Goal: Information Seeking & Learning: Learn about a topic

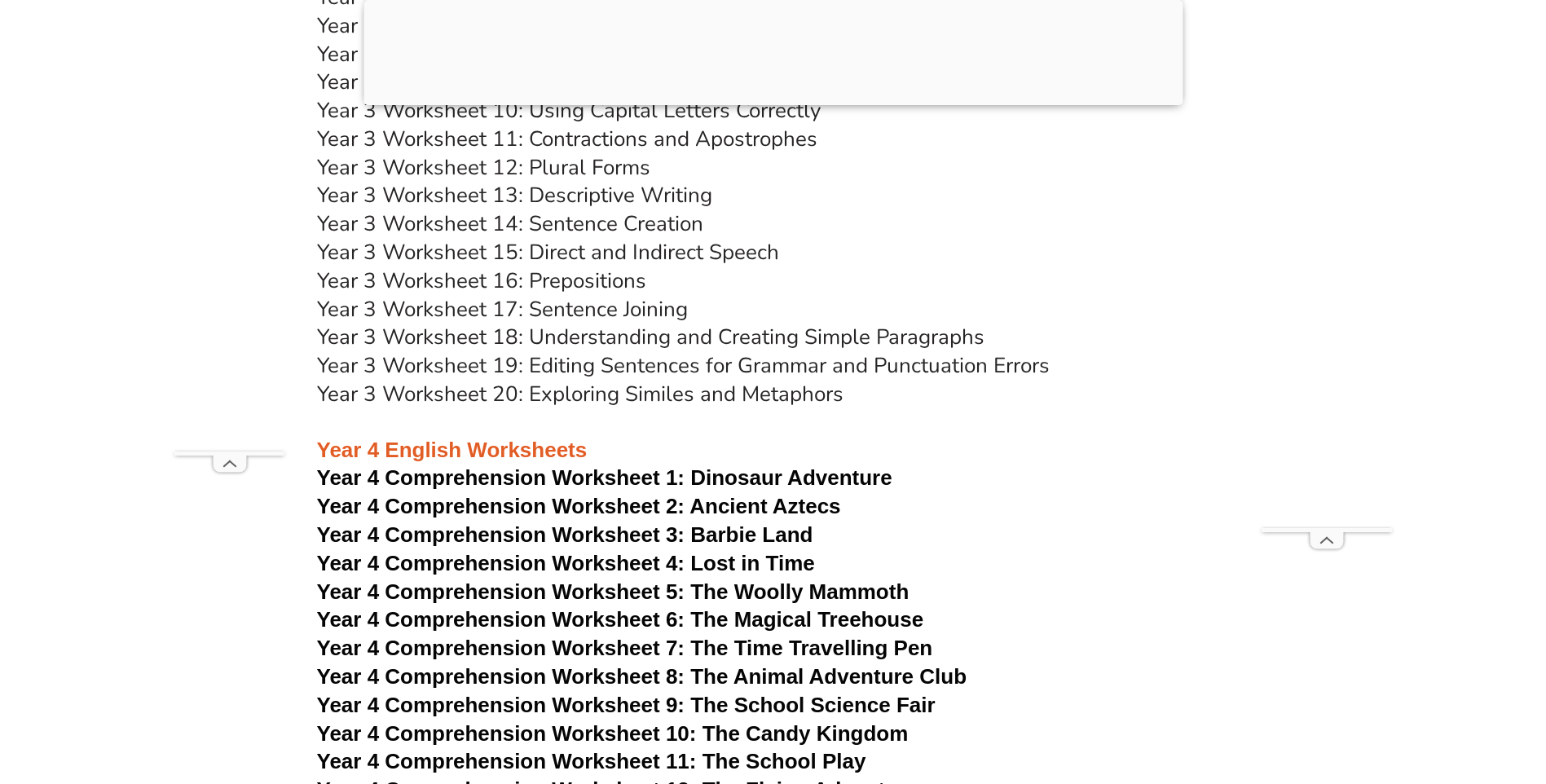
click at [612, 246] on link "Year 3 Worksheet 15: Direct and Indirect Speech" at bounding box center [548, 252] width 462 height 28
click at [615, 225] on link "Year 3 Worksheet 14: Sentence Creation" at bounding box center [510, 223] width 386 height 28
click at [619, 144] on link "Year 3 Worksheet 11: Contractions and Apostrophes" at bounding box center [567, 138] width 500 height 28
click at [623, 334] on link "Year 3 Worksheet 18: Understanding and Creating Simple Paragraphs" at bounding box center [652, 336] width 668 height 28
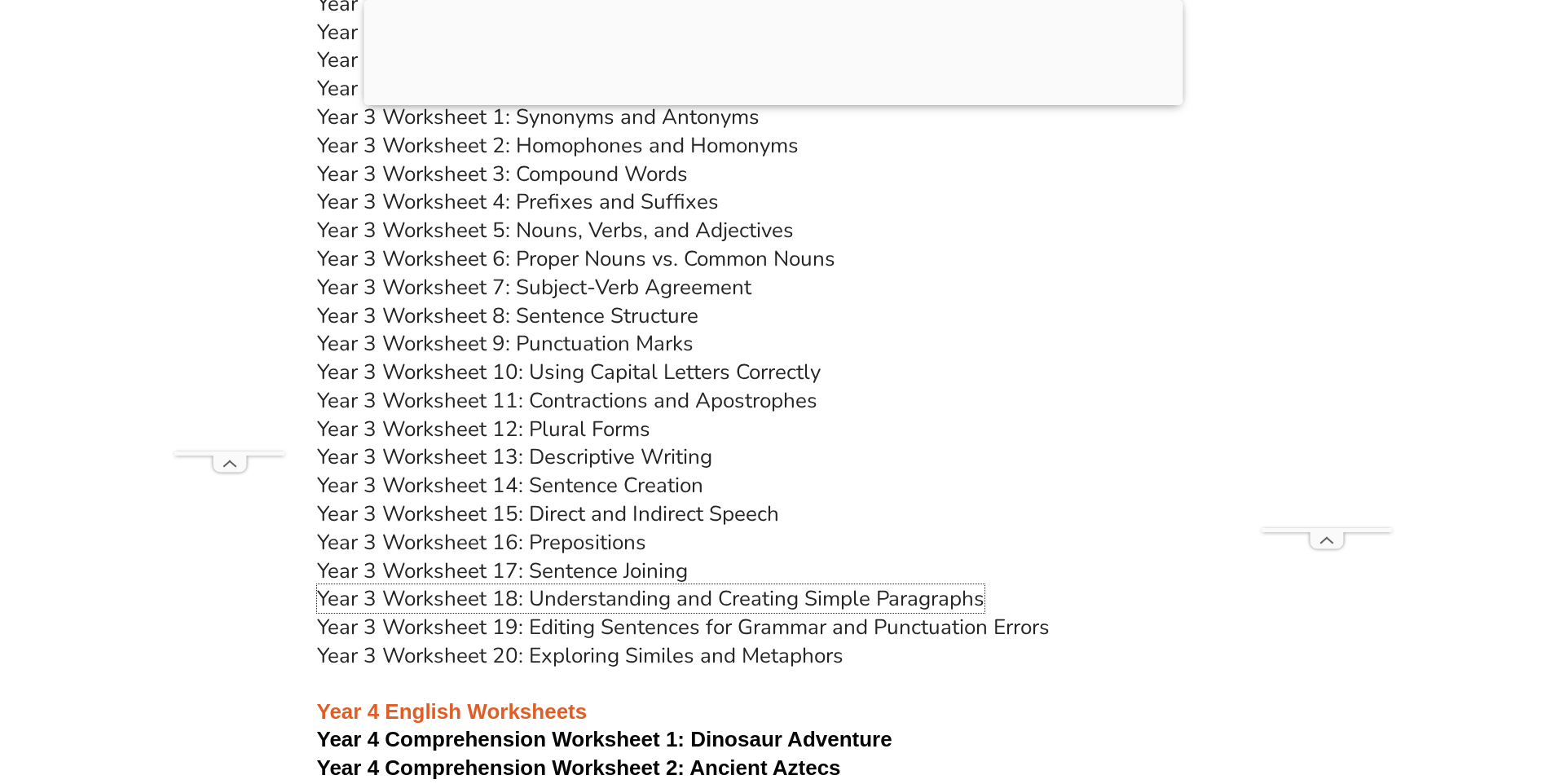
scroll to position [6031, 0]
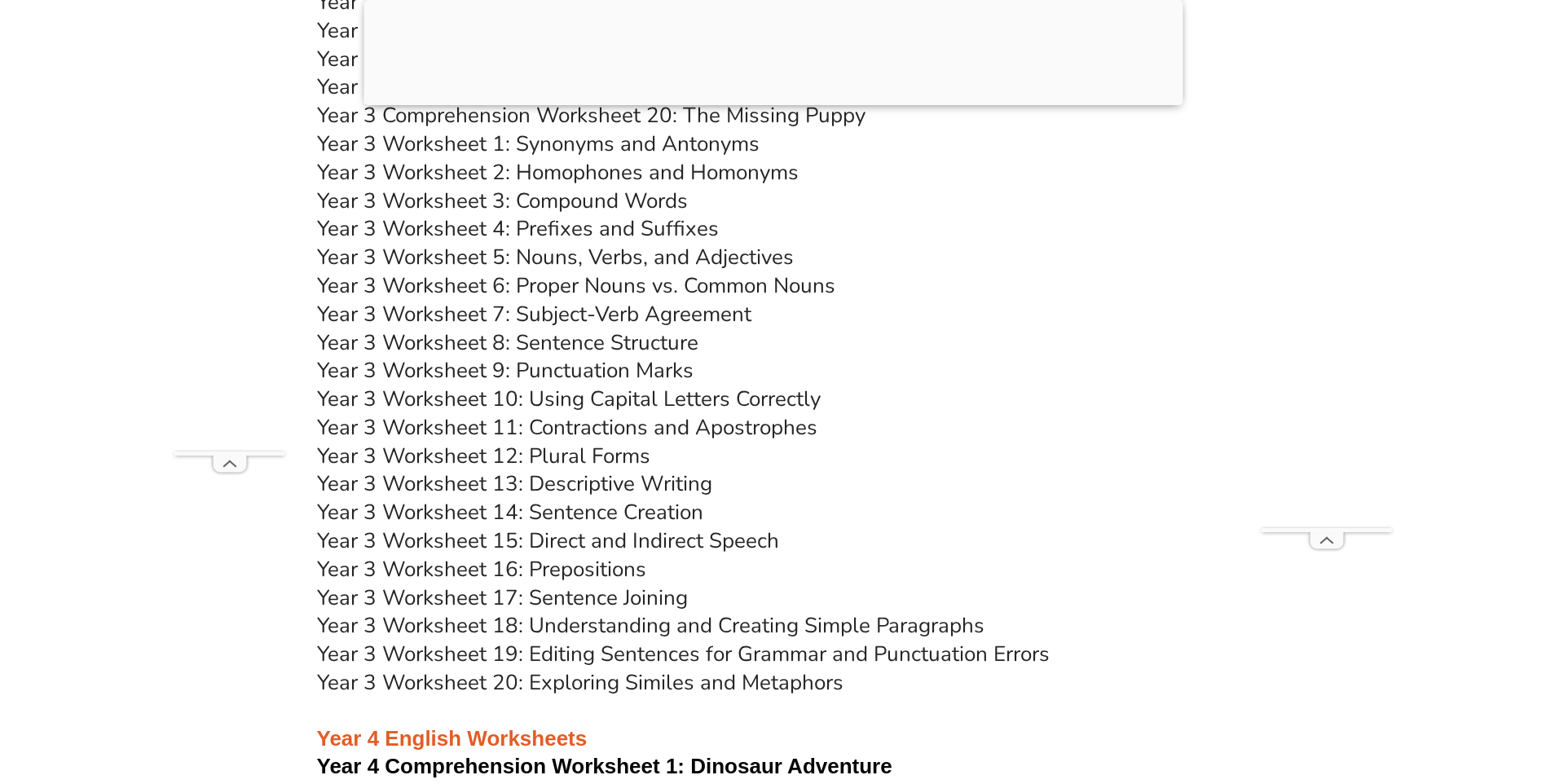
click at [570, 199] on link "Year 3 Worksheet 3: Compound Words" at bounding box center [502, 200] width 371 height 28
click at [617, 141] on link "Year 3 Worksheet 1: Synonyms and Antonyms" at bounding box center [538, 143] width 442 height 28
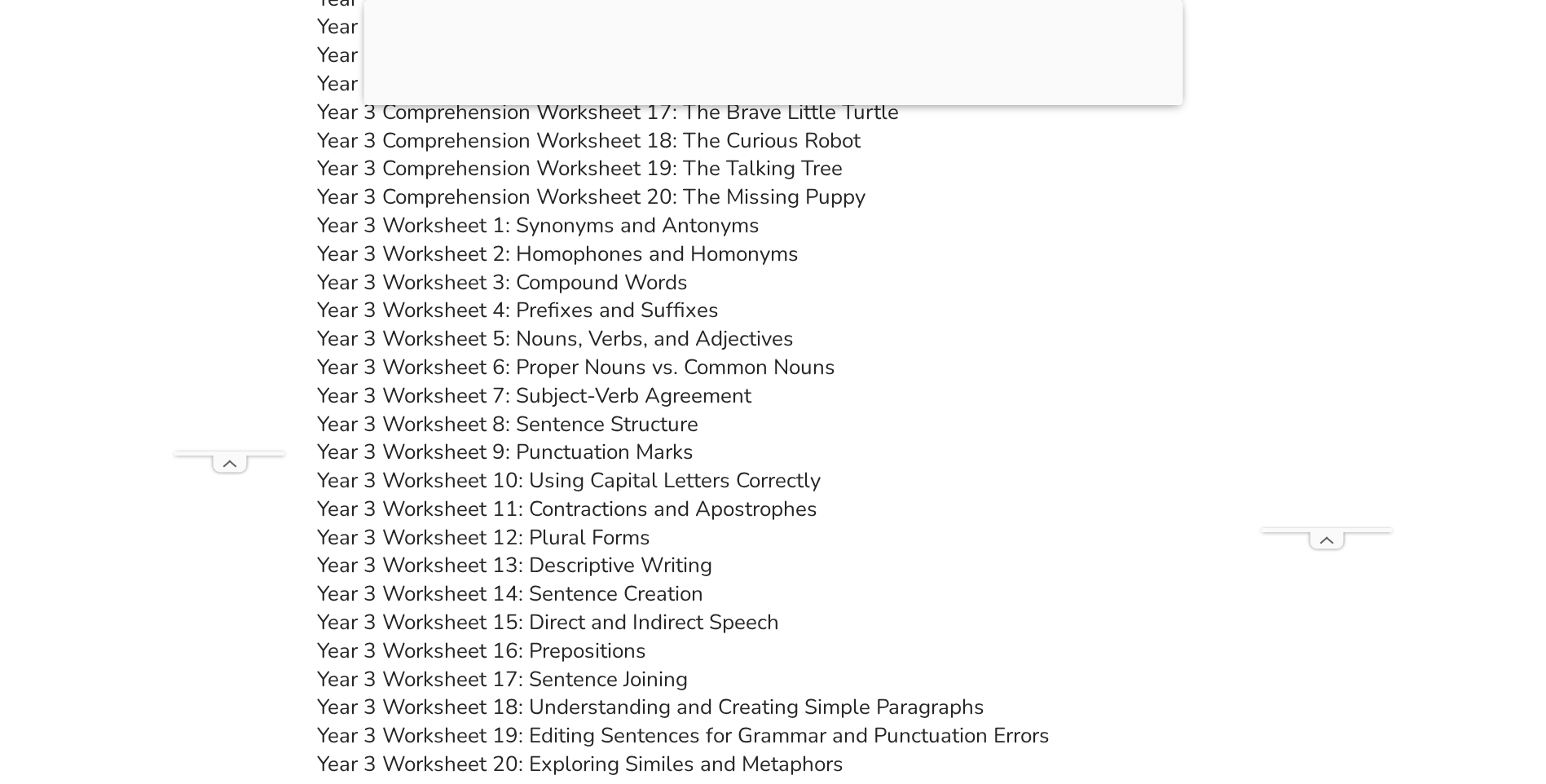
click at [709, 194] on link "Year 3 Comprehension Worksheet 20: The Missing Puppy" at bounding box center [591, 196] width 549 height 28
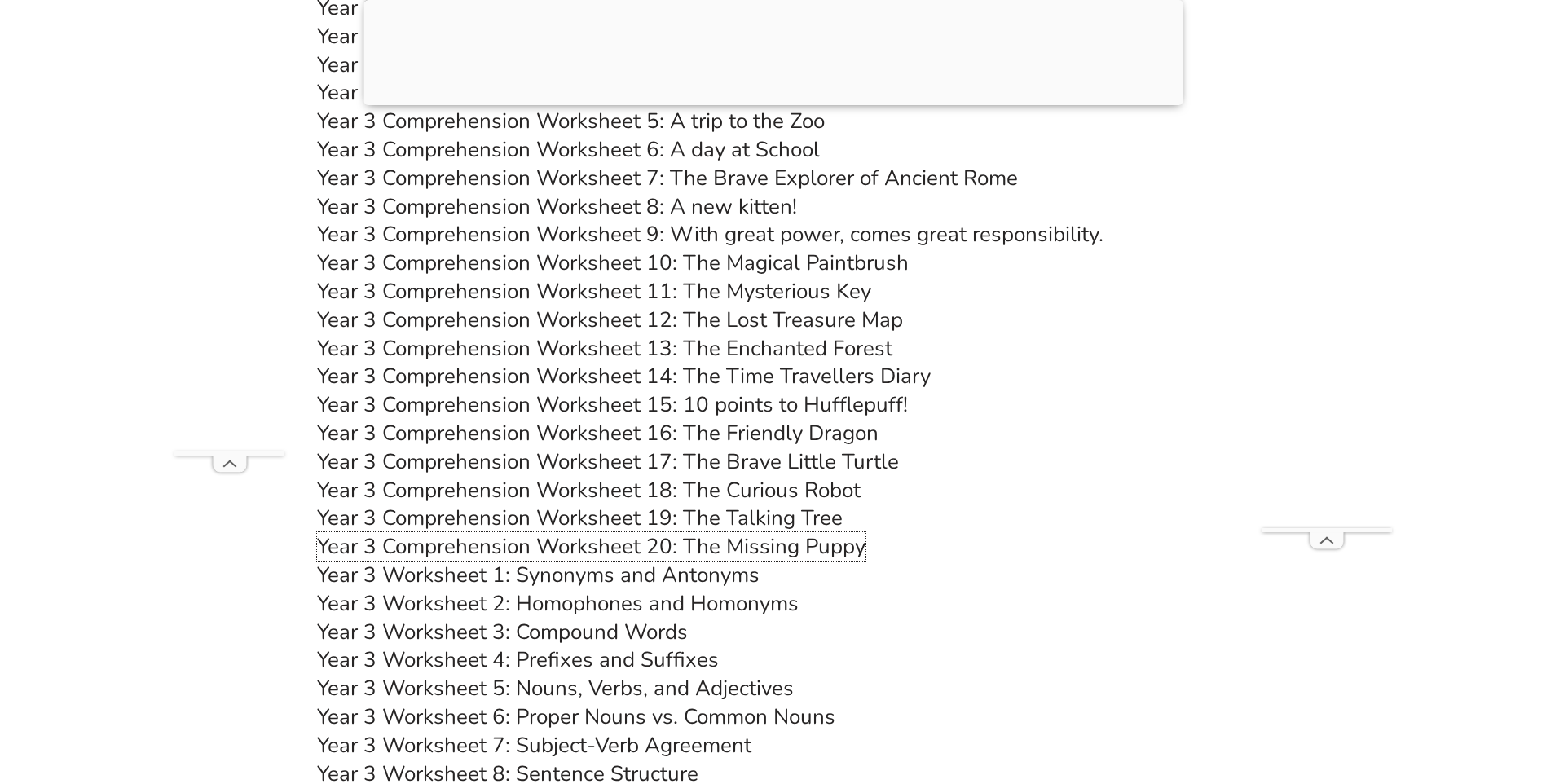
scroll to position [5460, 0]
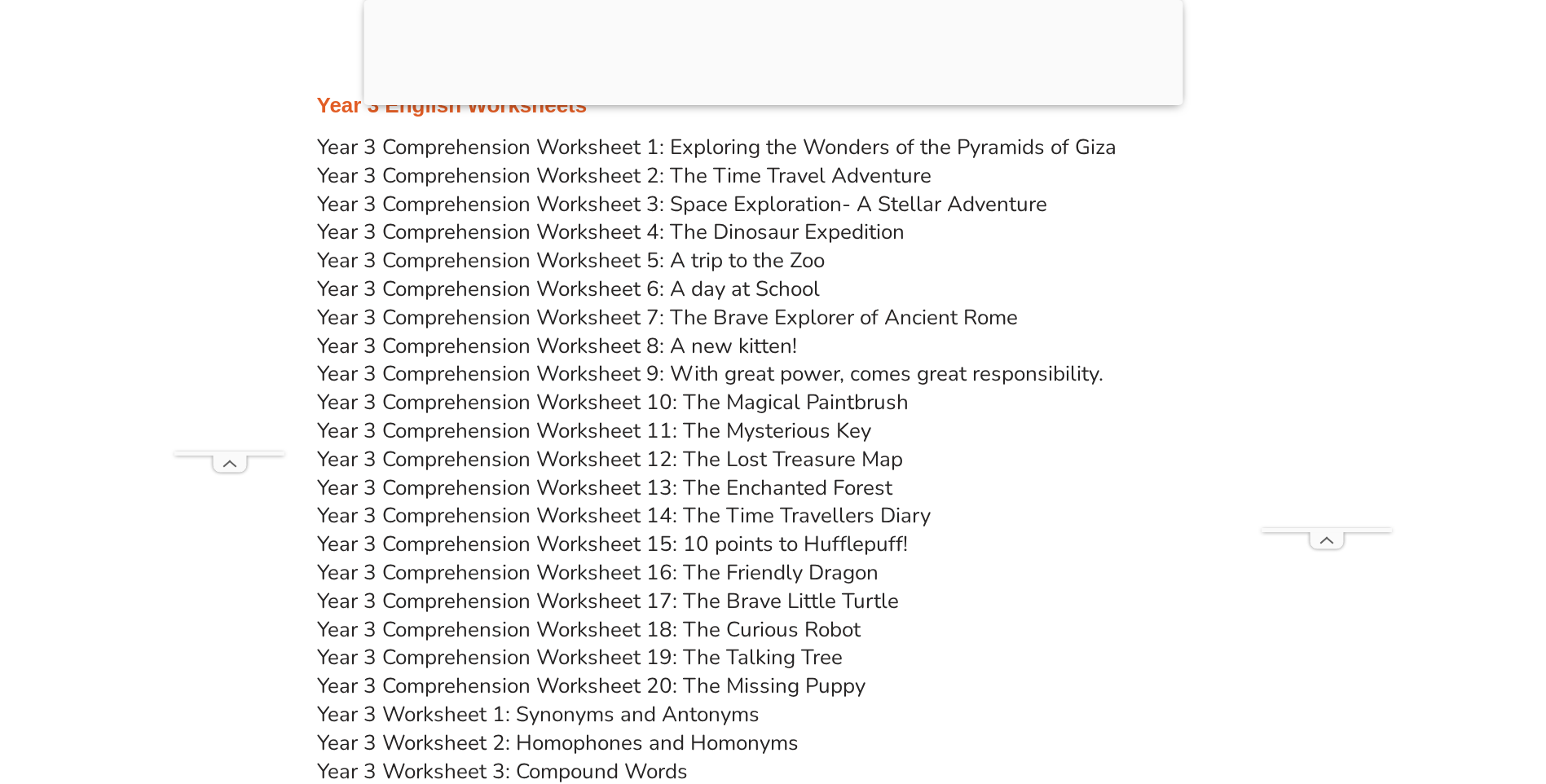
click at [781, 256] on link "Year 3 Comprehension Worksheet 5: A trip to the Zoo" at bounding box center [571, 259] width 508 height 28
click at [757, 347] on link "Year 3 Comprehension Worksheet 8: A new kitten!" at bounding box center [558, 346] width 480 height 28
click at [789, 507] on link "Year 3 Comprehension Worksheet 14: The Time Travellers Diary" at bounding box center [624, 515] width 614 height 28
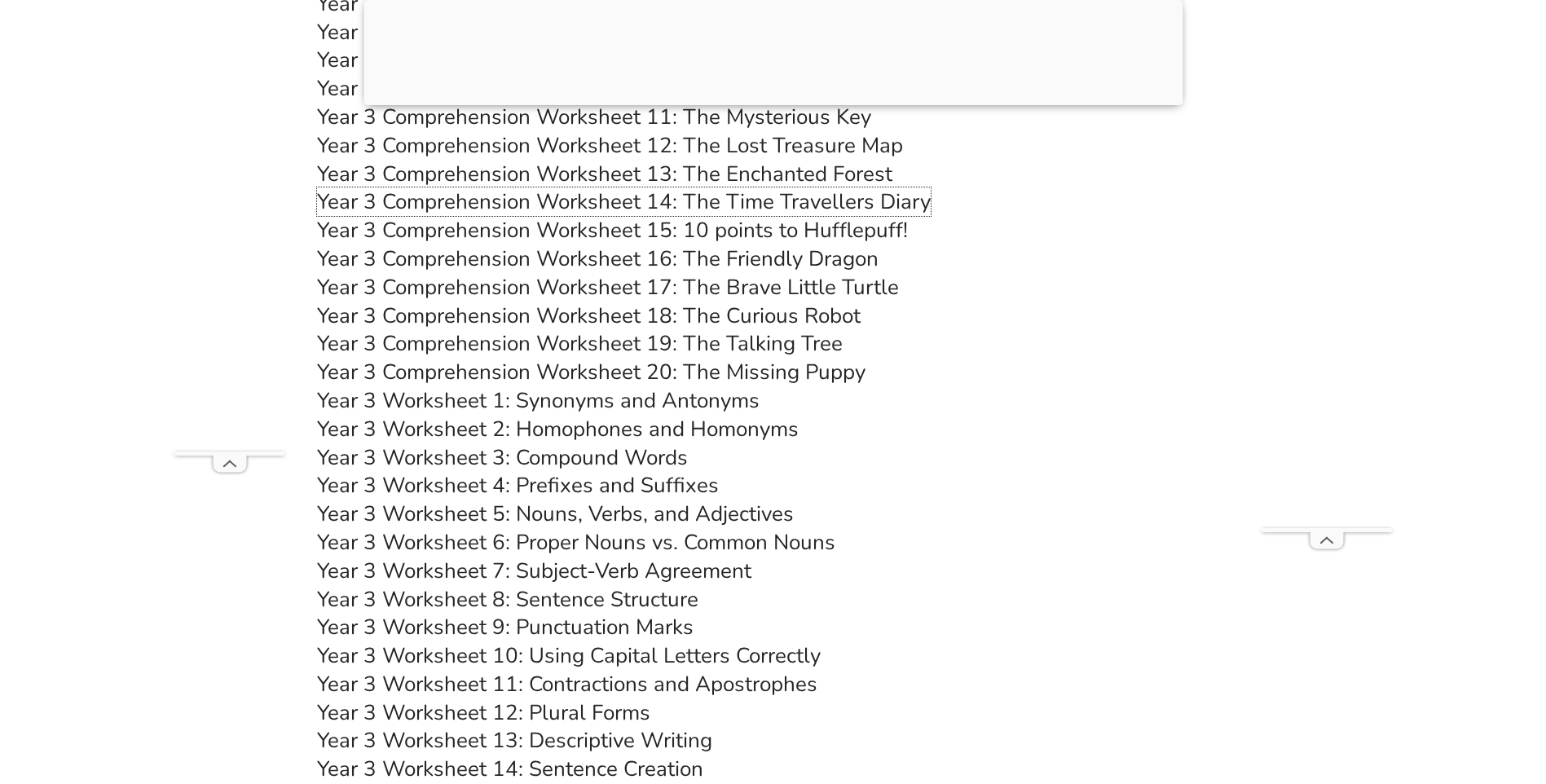
scroll to position [5786, 0]
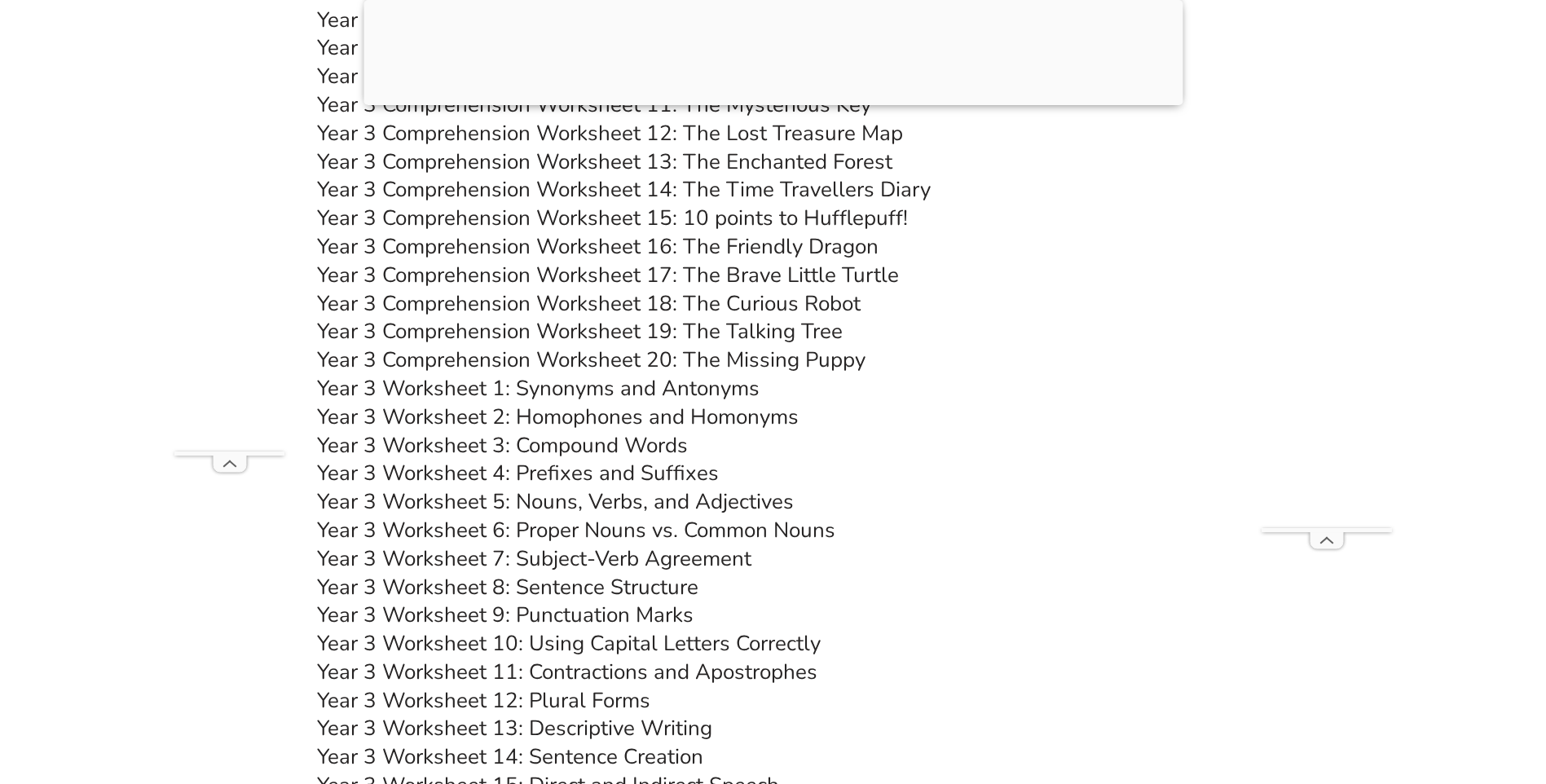
click at [643, 588] on link "Year 3 Worksheet 8: Sentence Structure" at bounding box center [508, 587] width 381 height 28
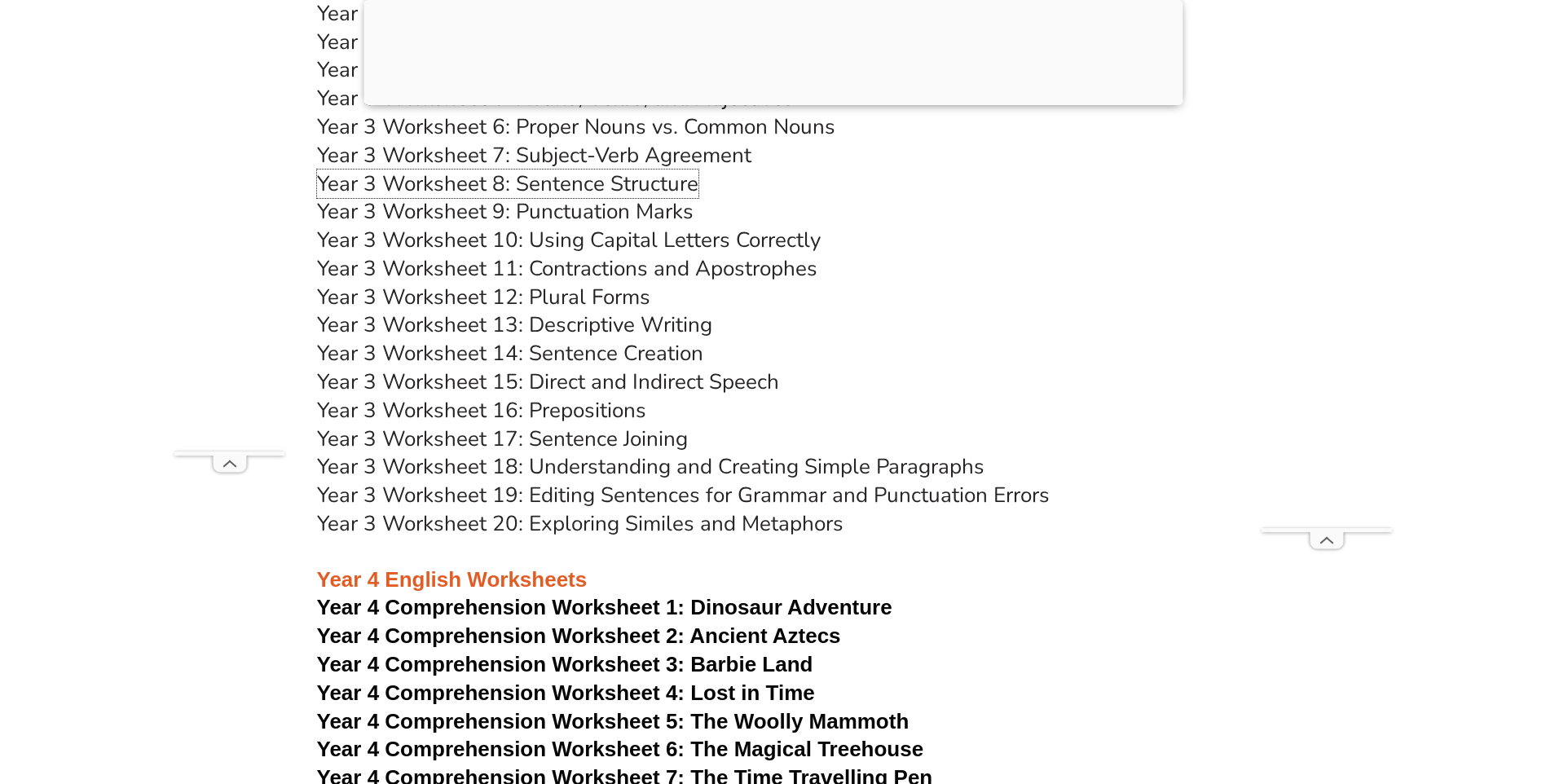
scroll to position [6357, 0]
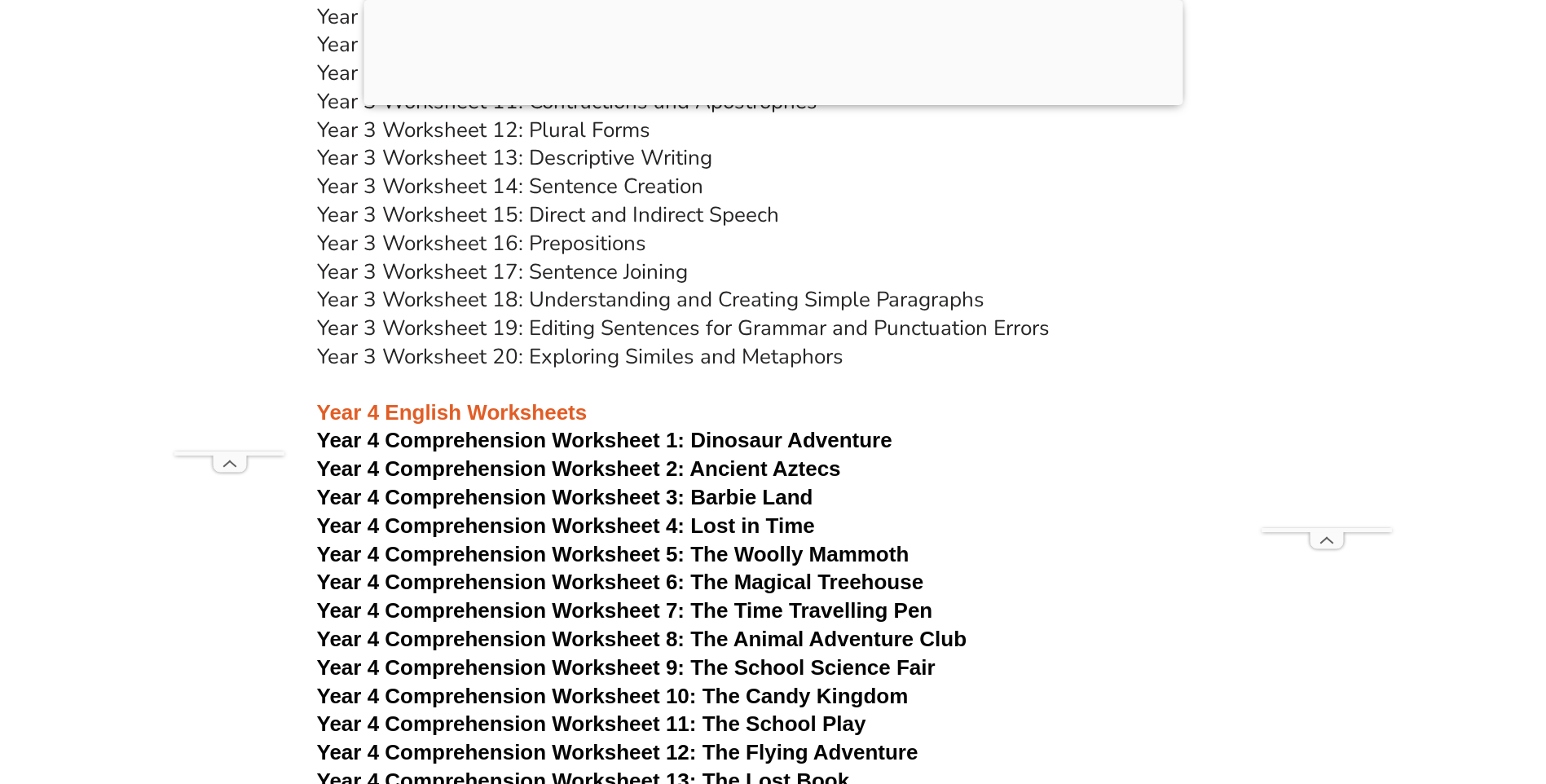
click at [774, 529] on span "Year 4 Comprehension Worksheet 4: Lost in Time" at bounding box center [566, 525] width 498 height 24
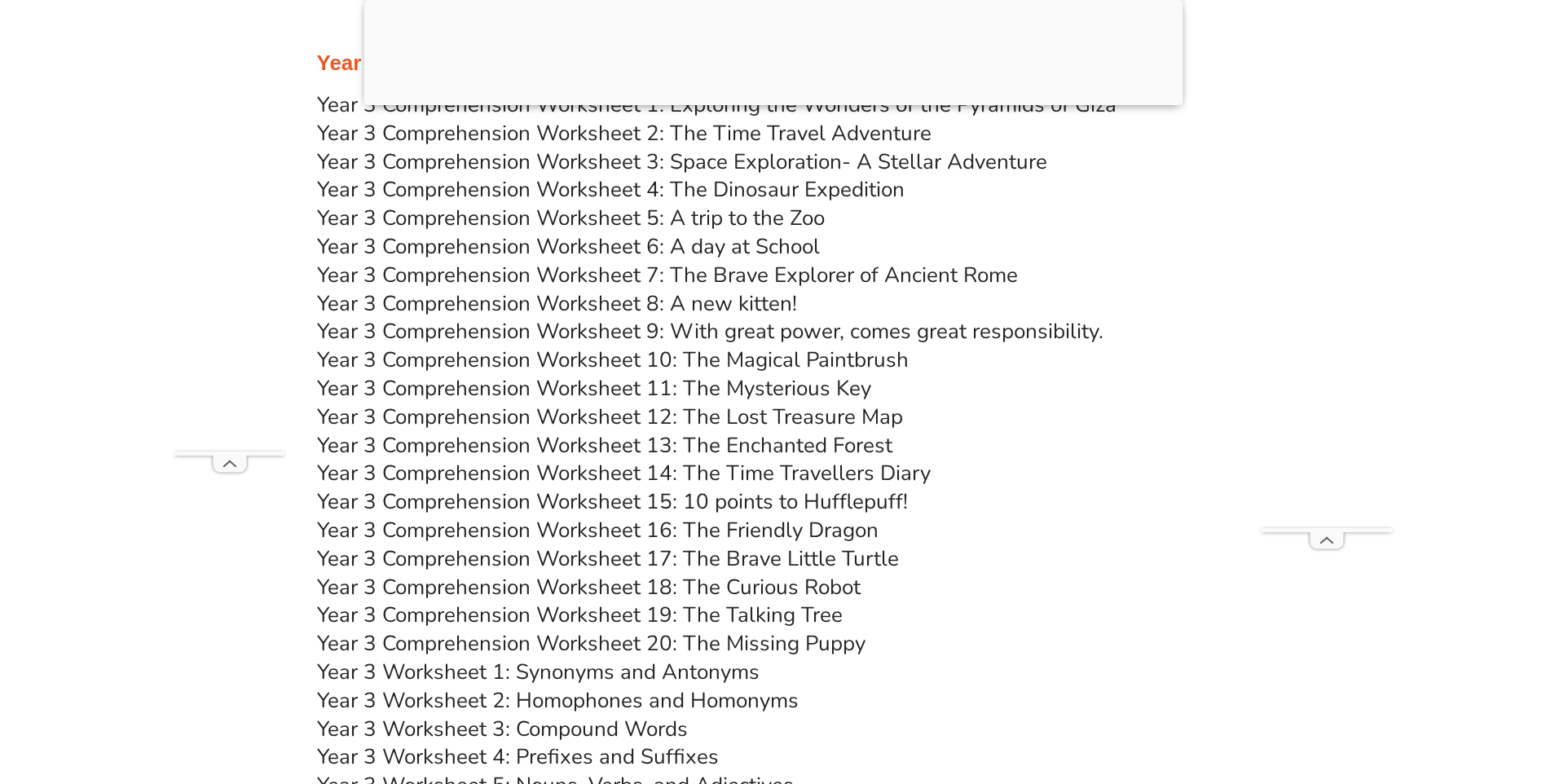
scroll to position [5542, 0]
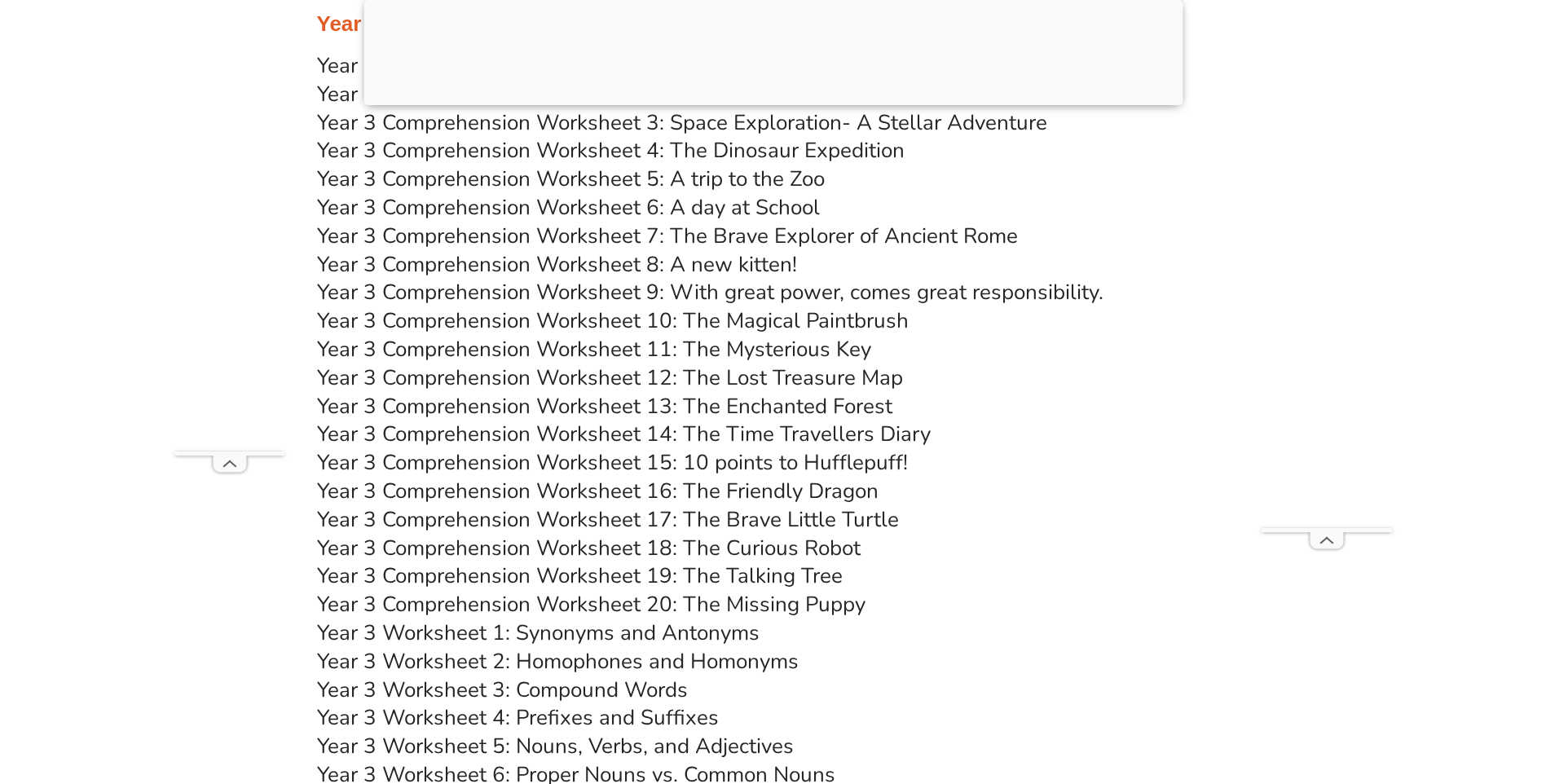
click at [761, 570] on link "Year 3 Comprehension Worksheet 19: The Talking Tree" at bounding box center [580, 575] width 526 height 28
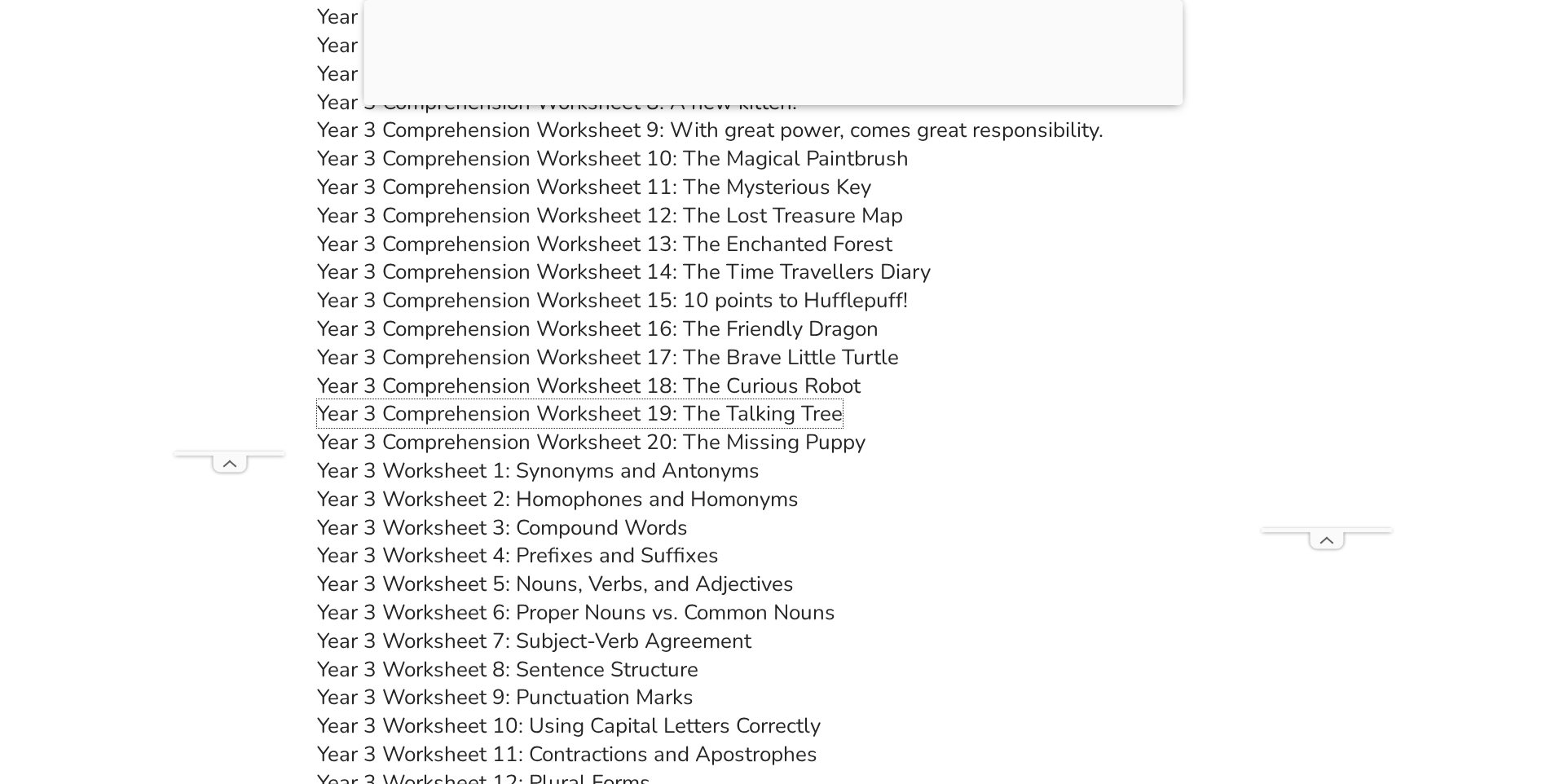
scroll to position [5705, 0]
click at [803, 438] on link "Year 3 Comprehension Worksheet 20: The Missing Puppy" at bounding box center [591, 440] width 549 height 28
